Goal: Information Seeking & Learning: Learn about a topic

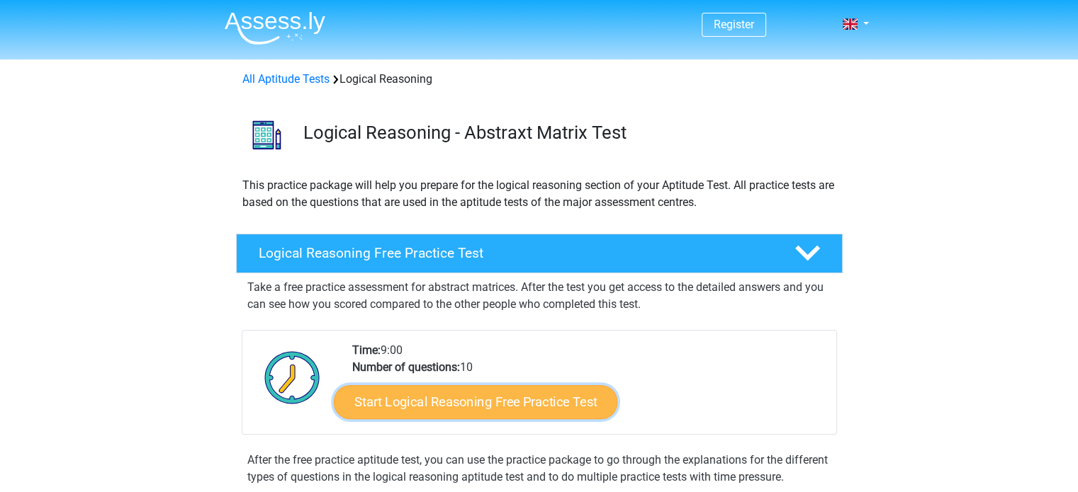
click at [518, 396] on link "Start Logical Reasoning Free Practice Test" at bounding box center [475, 402] width 283 height 34
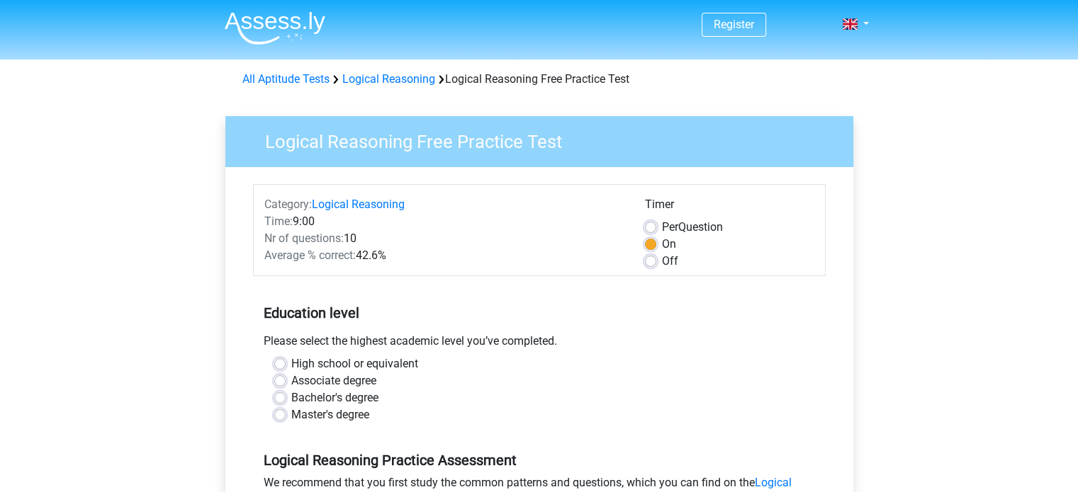
click at [291, 399] on label "Bachelor's degree" at bounding box center [334, 398] width 87 height 17
click at [279, 399] on input "Bachelor's degree" at bounding box center [279, 397] width 11 height 14
radio input "true"
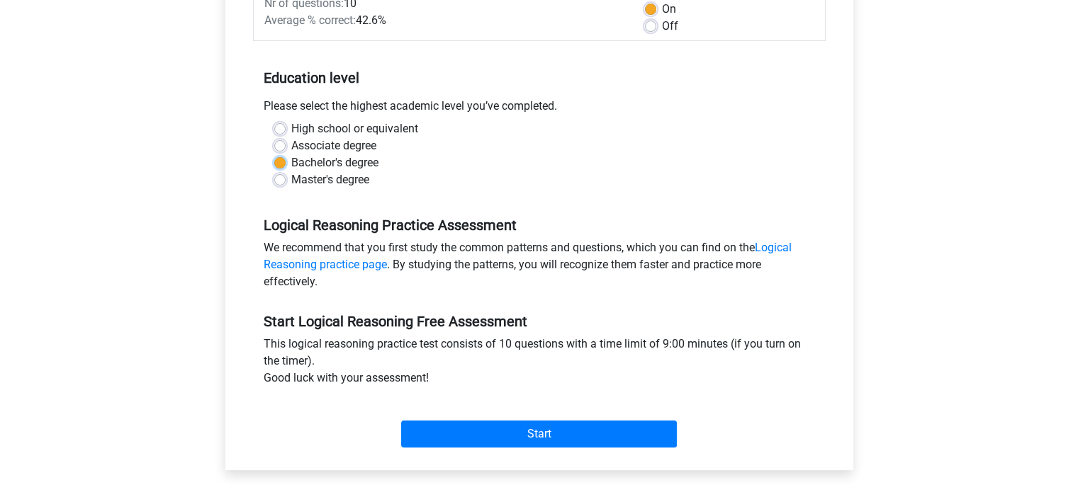
scroll to position [237, 0]
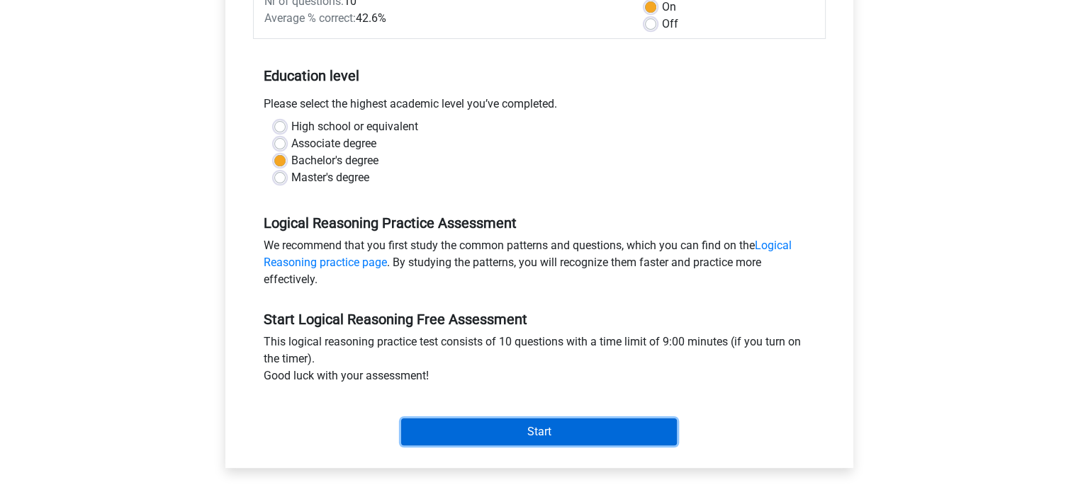
click at [514, 443] on input "Start" at bounding box center [539, 432] width 276 height 27
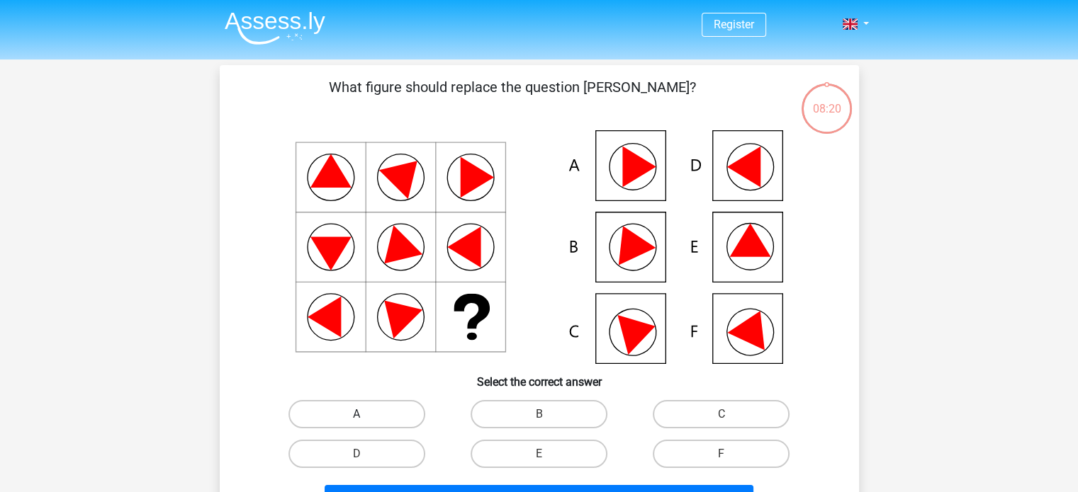
click at [355, 409] on label "A" at bounding box center [356, 414] width 137 height 28
click at [356, 414] on input "A" at bounding box center [360, 418] width 9 height 9
radio input "true"
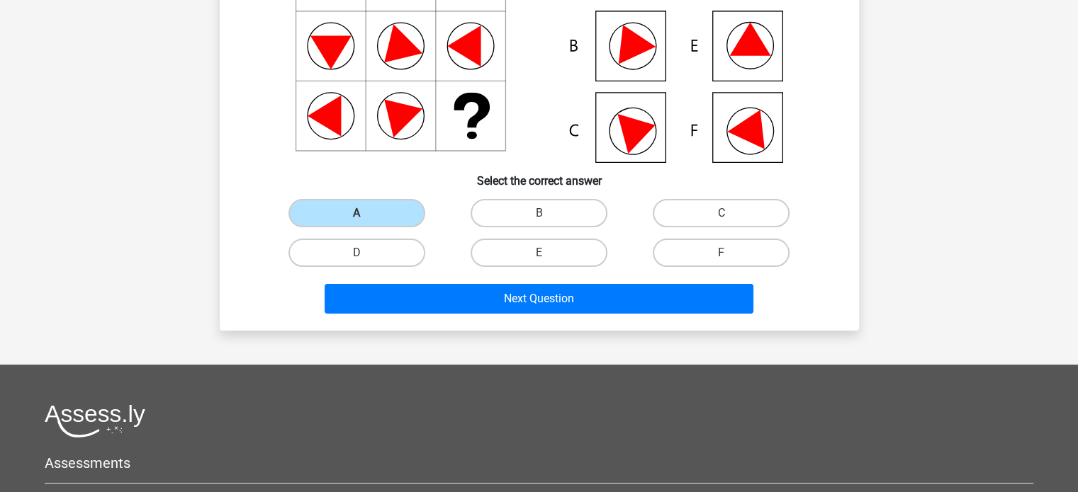
scroll to position [206, 0]
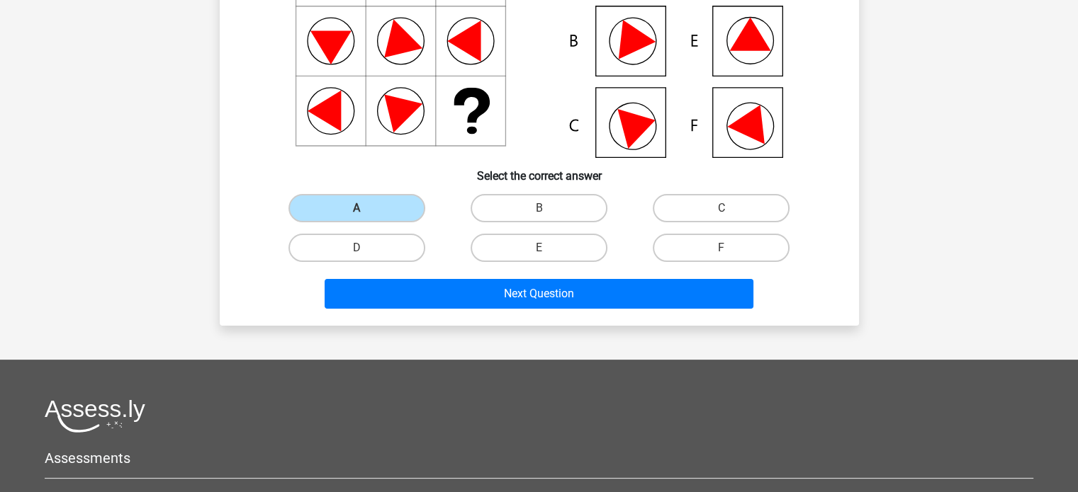
click at [531, 308] on div "Next Question" at bounding box center [539, 296] width 547 height 35
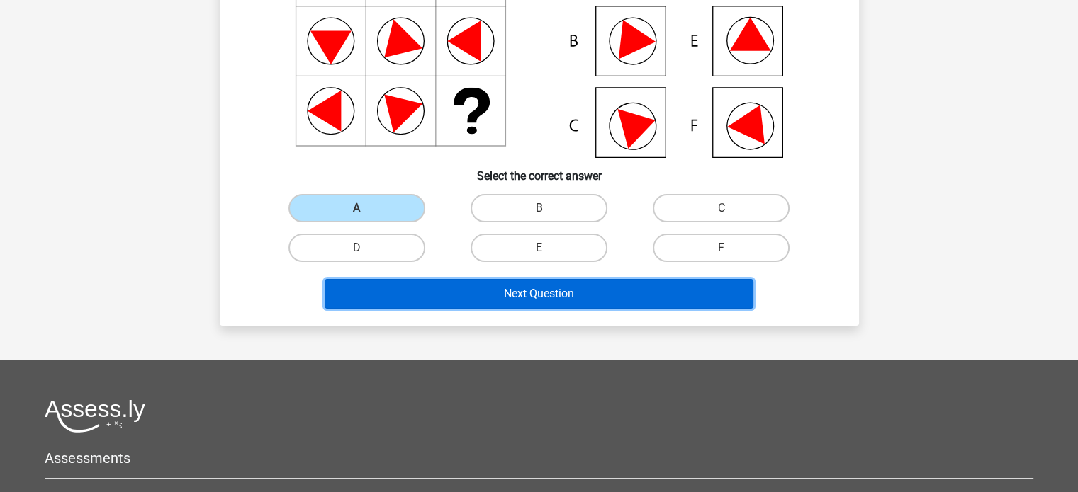
click at [557, 293] on button "Next Question" at bounding box center [539, 294] width 429 height 30
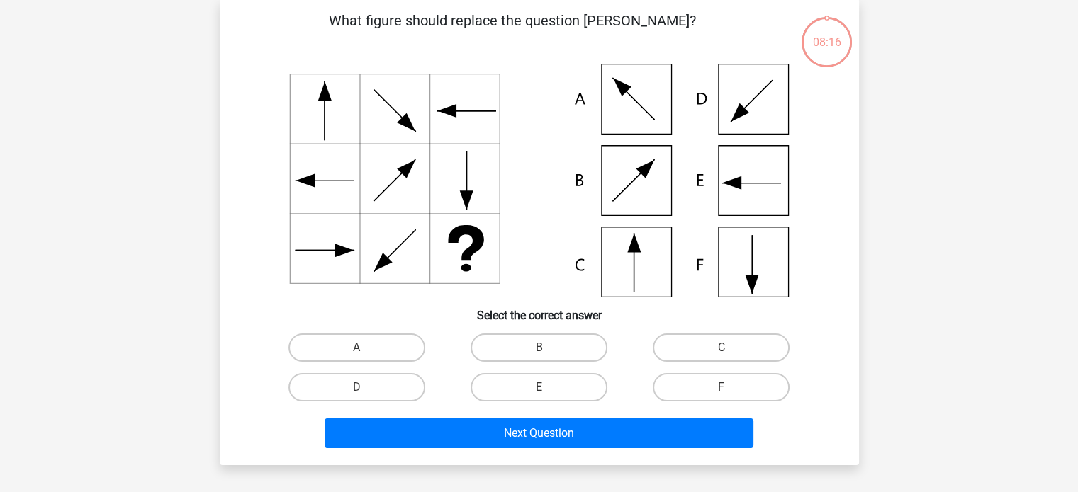
scroll to position [65, 0]
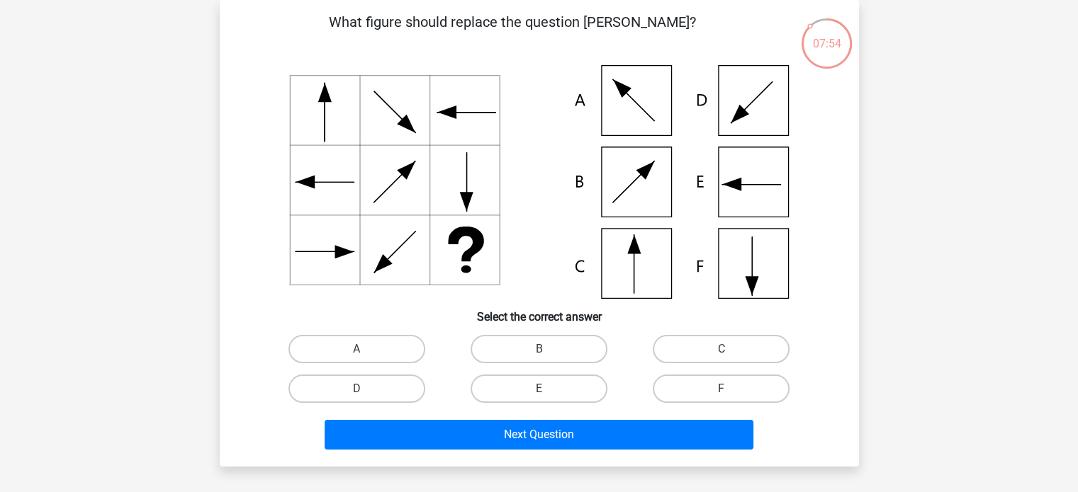
click at [646, 264] on icon at bounding box center [539, 182] width 571 height 234
click at [713, 345] on label "C" at bounding box center [721, 349] width 137 height 28
click at [721, 349] on input "C" at bounding box center [725, 353] width 9 height 9
radio input "true"
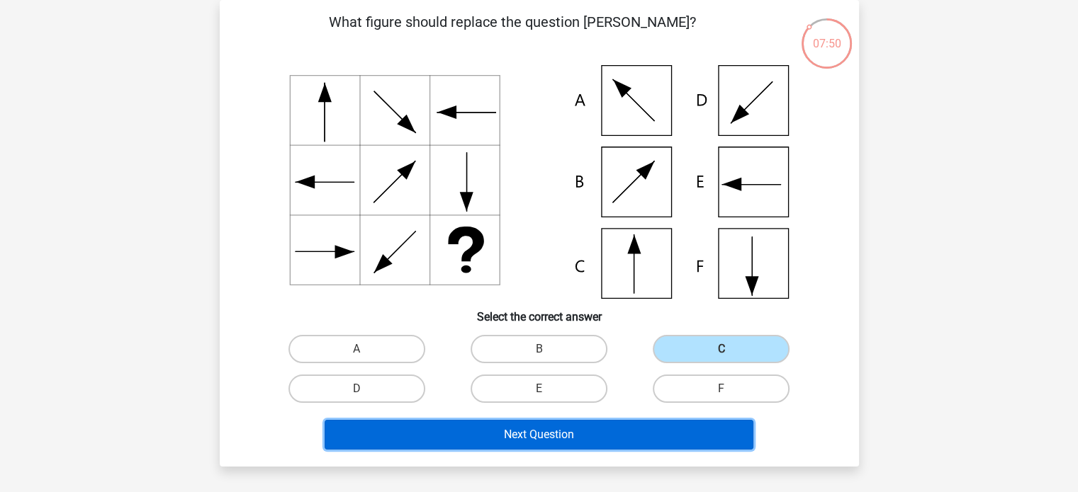
click at [543, 430] on button "Next Question" at bounding box center [539, 435] width 429 height 30
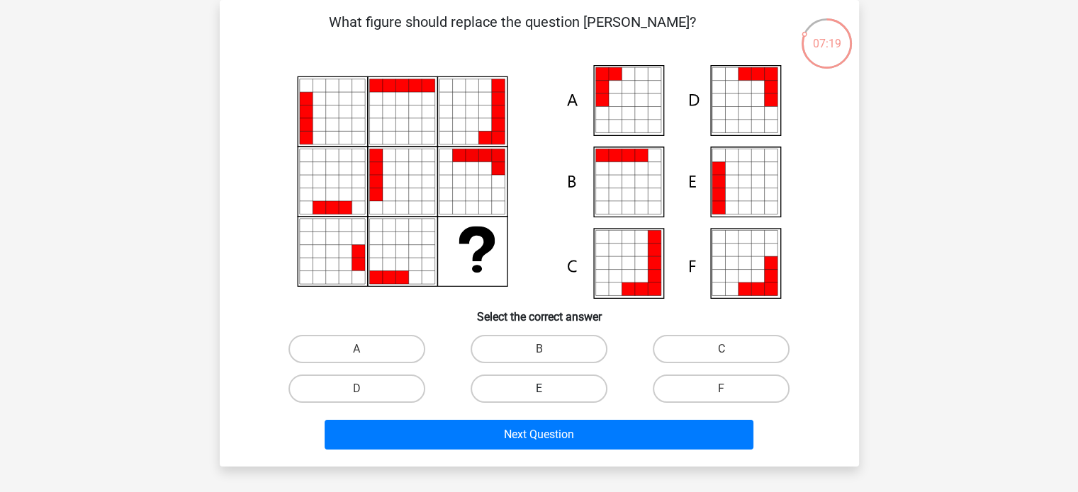
click at [505, 385] on label "E" at bounding box center [538, 389] width 137 height 28
click at [538, 389] on input "E" at bounding box center [542, 393] width 9 height 9
radio input "true"
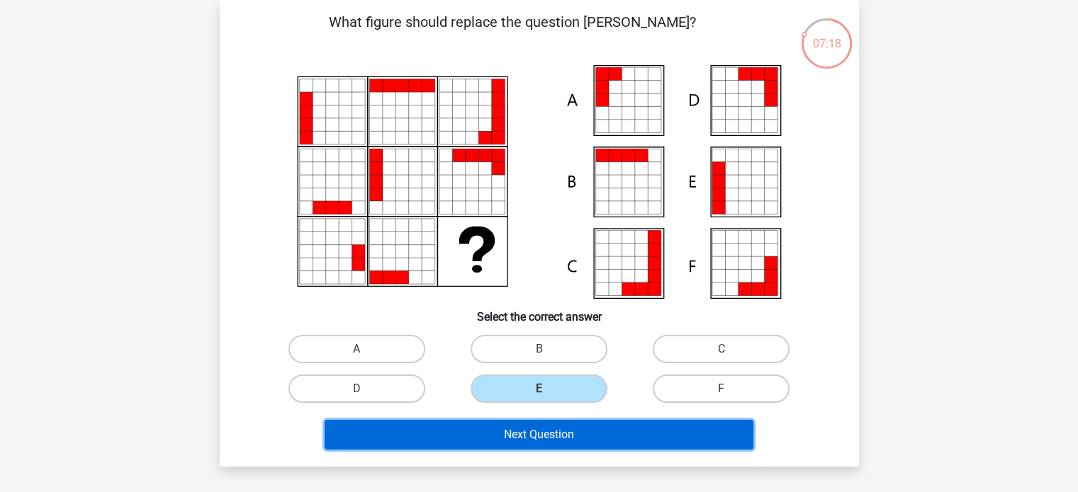
click at [494, 429] on button "Next Question" at bounding box center [539, 435] width 429 height 30
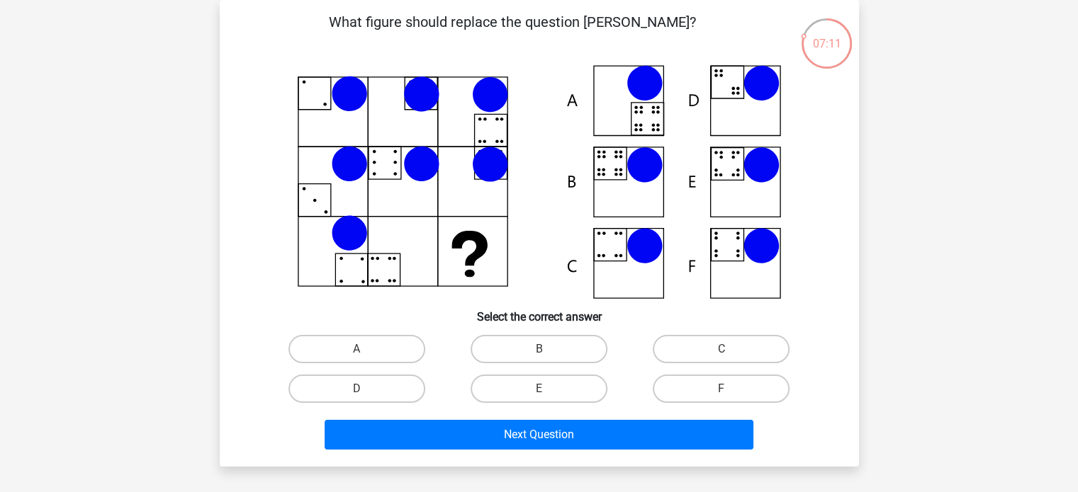
scroll to position [0, 0]
